Goal: Submit feedback/report problem

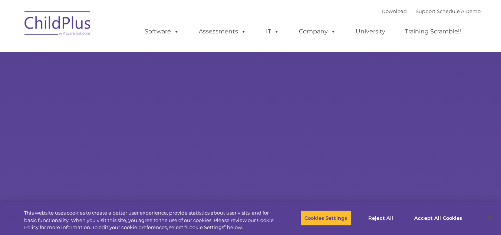
select select "MEDIUM"
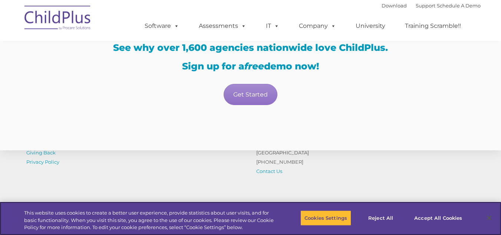
scroll to position [1331, 0]
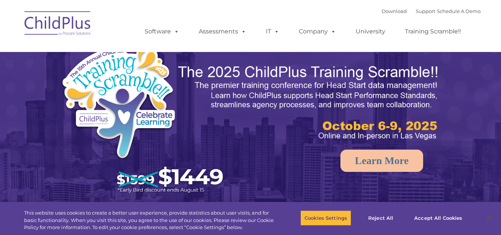
select select "MEDIUM"
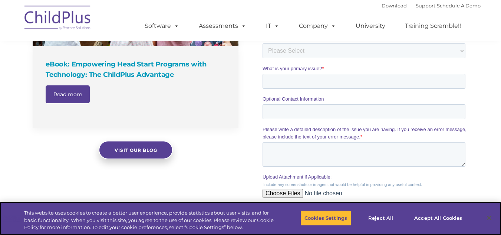
scroll to position [625, 0]
